Goal: Task Accomplishment & Management: Complete application form

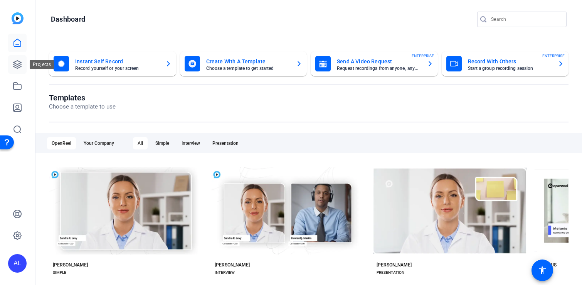
click at [17, 64] on icon at bounding box center [17, 65] width 8 height 8
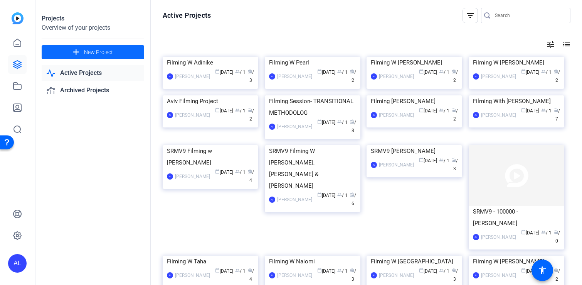
click at [84, 54] on span at bounding box center [93, 52] width 103 height 19
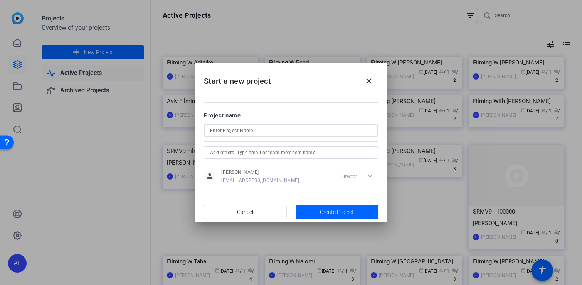
click at [314, 127] on input at bounding box center [291, 130] width 162 height 9
type input "Filming W [PERSON_NAME]"
click at [337, 213] on span "Create Project" at bounding box center [337, 212] width 34 height 8
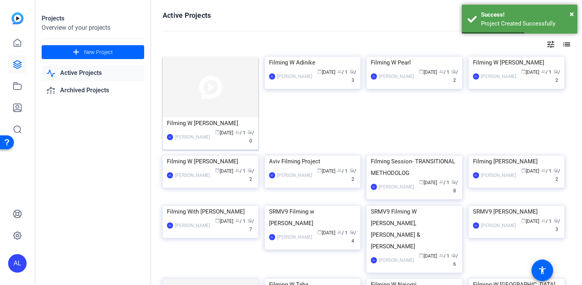
click at [219, 99] on img at bounding box center [211, 87] width 96 height 61
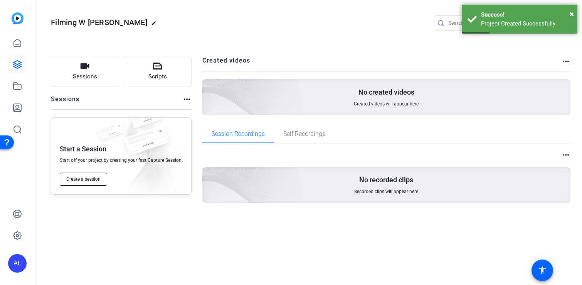
click at [86, 174] on button "Create a session" at bounding box center [83, 178] width 47 height 13
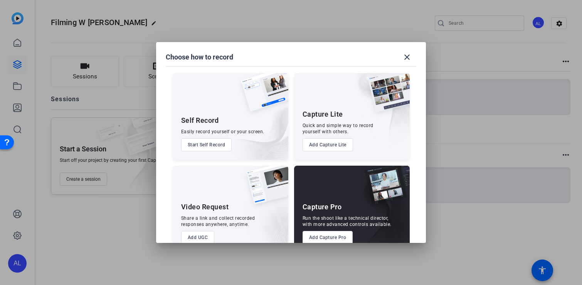
click at [337, 238] on button "Add Capture Pro" at bounding box center [328, 237] width 51 height 13
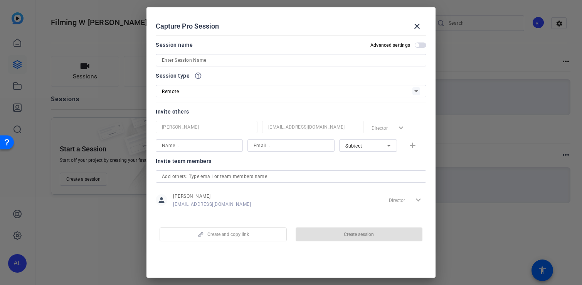
click at [219, 146] on input at bounding box center [199, 145] width 75 height 9
type input "[PERSON_NAME]"
click at [270, 152] on div at bounding box center [291, 156] width 87 height 8
click at [270, 146] on input at bounding box center [291, 145] width 75 height 9
paste input "[PERSON_NAME][EMAIL_ADDRESS][PERSON_NAME][DOMAIN_NAME]"
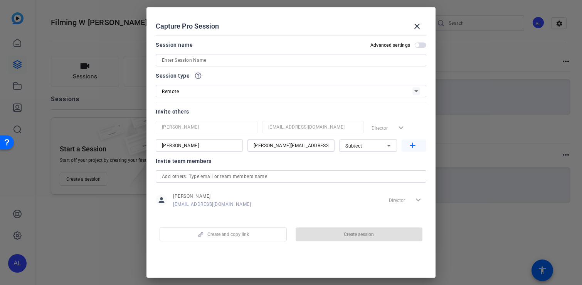
type input "[PERSON_NAME][EMAIL_ADDRESS][PERSON_NAME][DOMAIN_NAME]"
click at [411, 143] on mat-icon "add" at bounding box center [413, 146] width 10 height 10
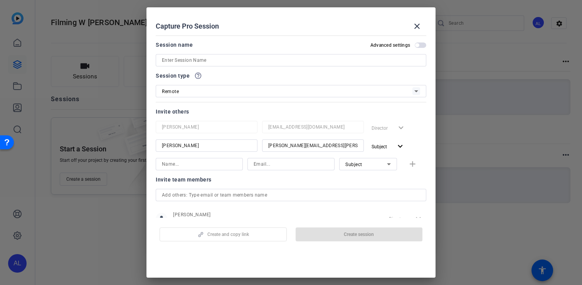
click at [179, 163] on input at bounding box center [199, 163] width 75 height 9
type input "[PERSON_NAME]"
click at [292, 164] on input at bounding box center [291, 163] width 75 height 9
paste input "[PERSON_NAME][EMAIL_ADDRESS][PERSON_NAME][DOMAIN_NAME]"
type input "[PERSON_NAME][EMAIL_ADDRESS][PERSON_NAME][DOMAIN_NAME]"
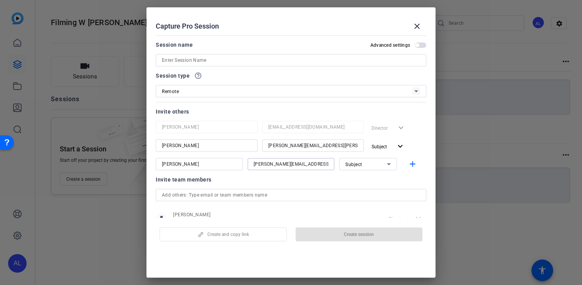
click at [393, 166] on icon at bounding box center [389, 163] width 9 height 9
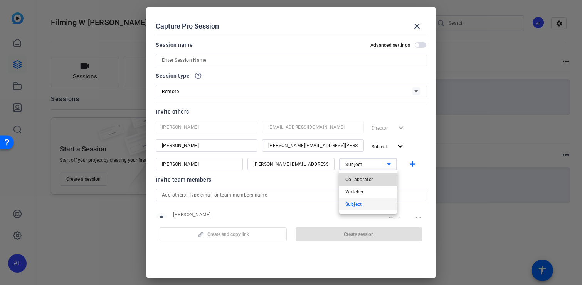
click at [376, 177] on mat-option "Collaborator" at bounding box center [368, 179] width 58 height 12
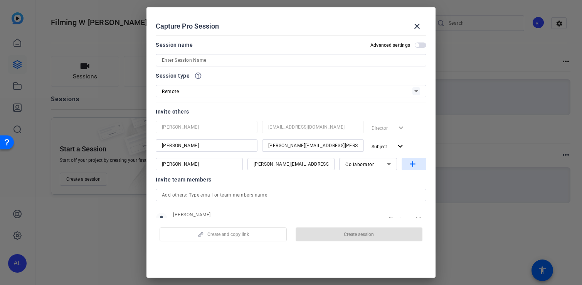
click at [415, 162] on mat-icon "add" at bounding box center [413, 164] width 10 height 10
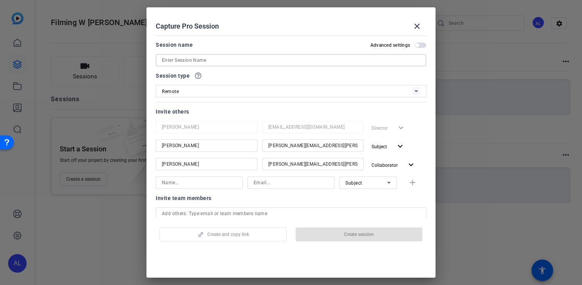
click at [287, 60] on input at bounding box center [291, 60] width 258 height 9
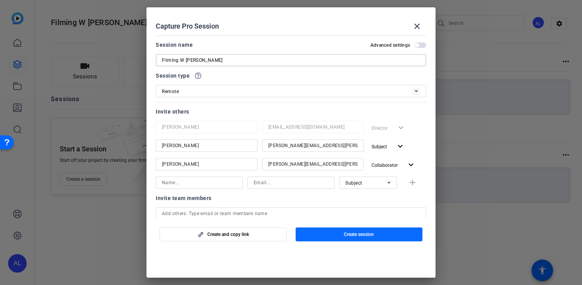
type input "Filming W [PERSON_NAME]"
click at [368, 234] on span "Create session" at bounding box center [359, 234] width 30 height 6
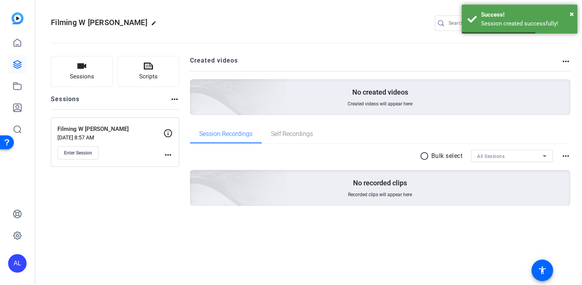
click at [170, 155] on mat-icon "more_horiz" at bounding box center [168, 154] width 9 height 9
click at [180, 166] on span "Edit Session" at bounding box center [187, 165] width 35 height 9
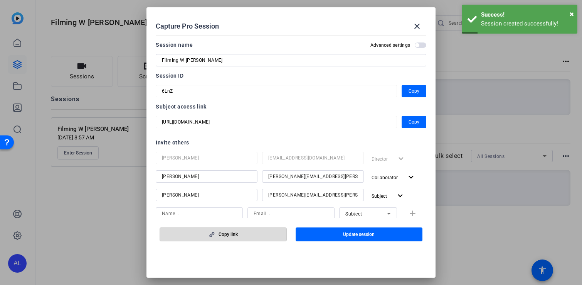
click at [232, 236] on span "Copy link" at bounding box center [228, 234] width 19 height 6
